Goal: Task Accomplishment & Management: Complete application form

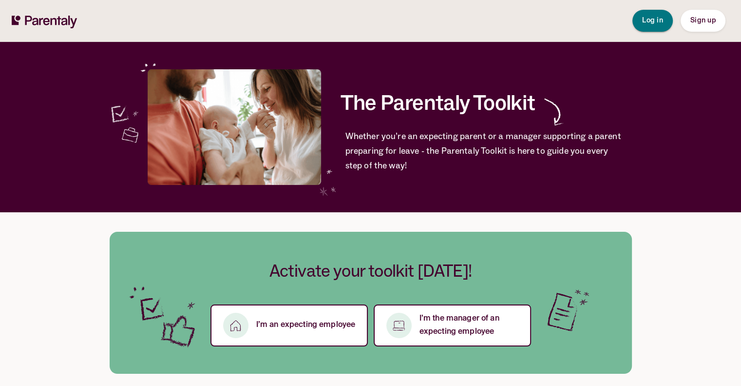
click at [649, 23] on span "Log in" at bounding box center [652, 20] width 21 height 7
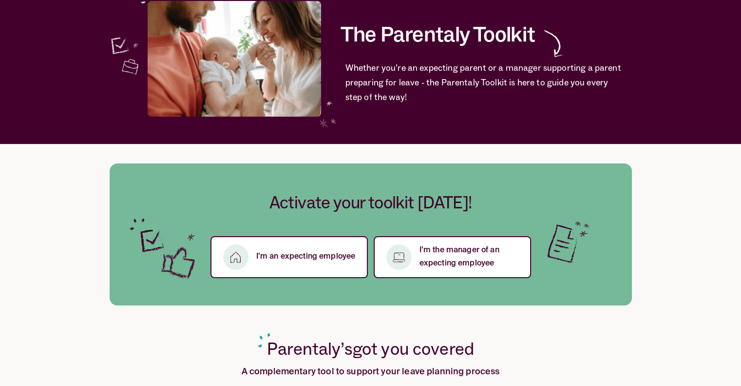
scroll to position [70, 0]
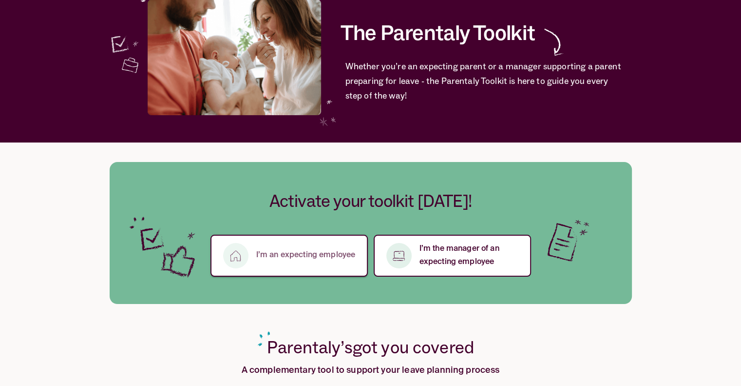
click at [290, 256] on p "I’m an expecting employee" at bounding box center [305, 255] width 99 height 13
